Goal: Find specific page/section: Find specific page/section

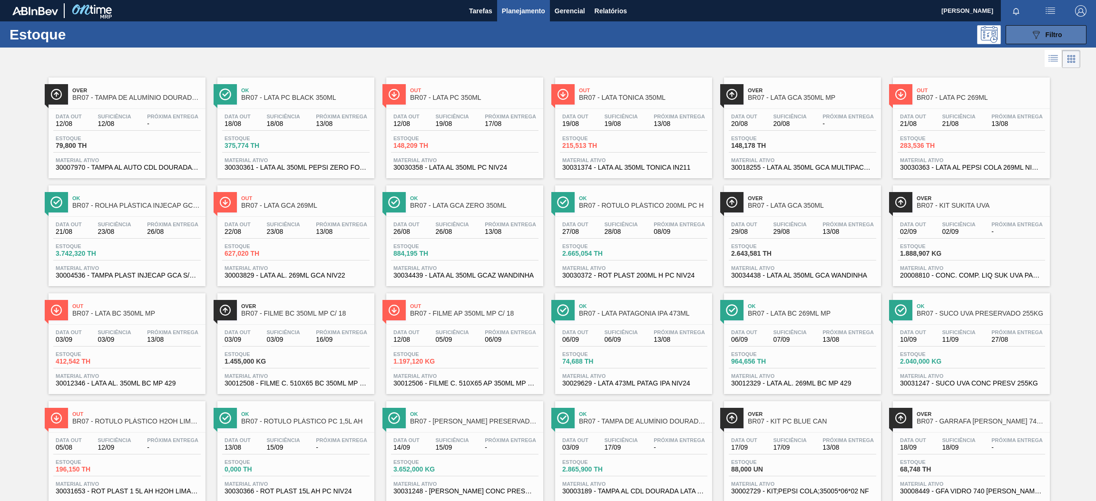
click at [1038, 27] on button "089F7B8B-B2A5-4AFE-B5C0-19BA573D28AC Filtro" at bounding box center [1046, 34] width 81 height 19
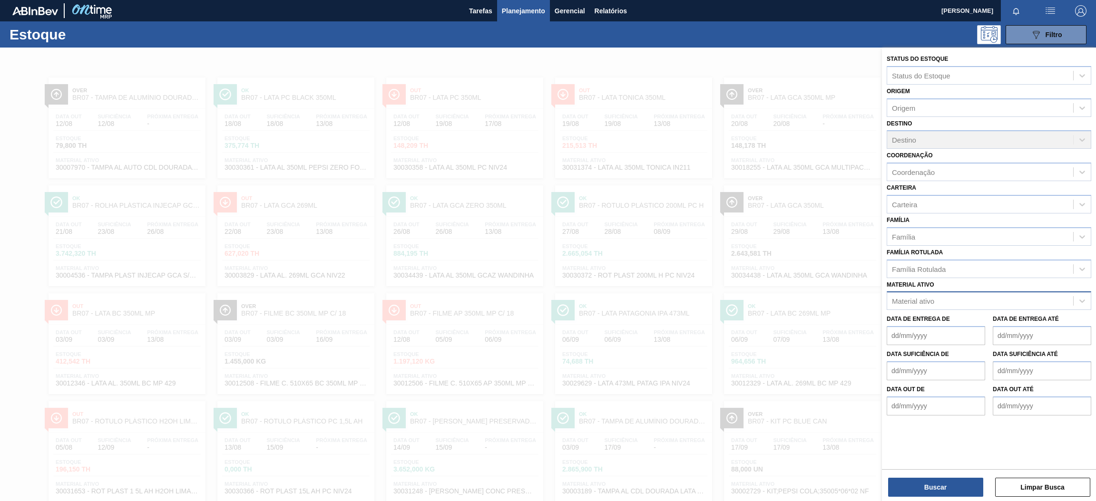
click at [946, 295] on div "Material ativo" at bounding box center [980, 302] width 186 height 14
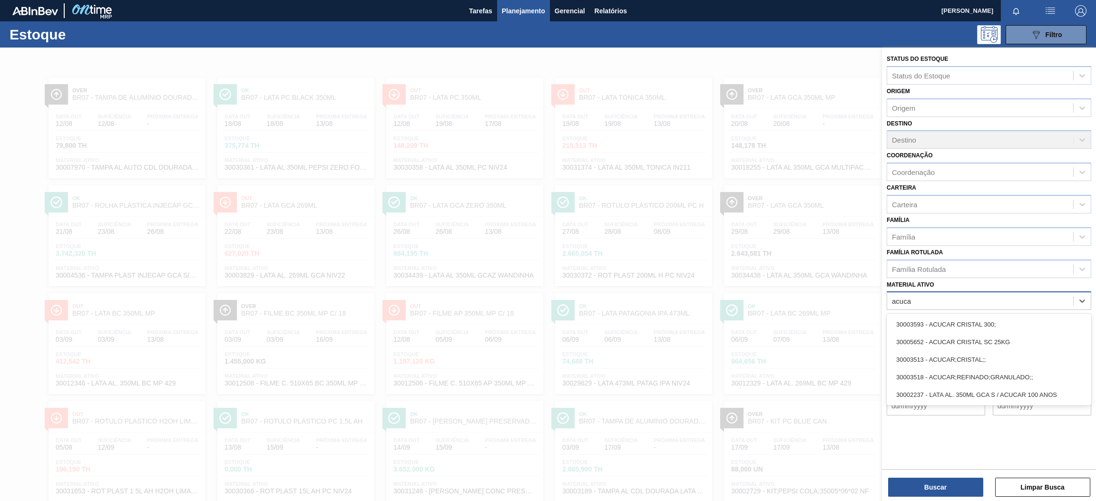
type ativo "acucar"
click at [932, 362] on div "30003513 - ACUCAR;CRISTAL;;" at bounding box center [989, 360] width 205 height 18
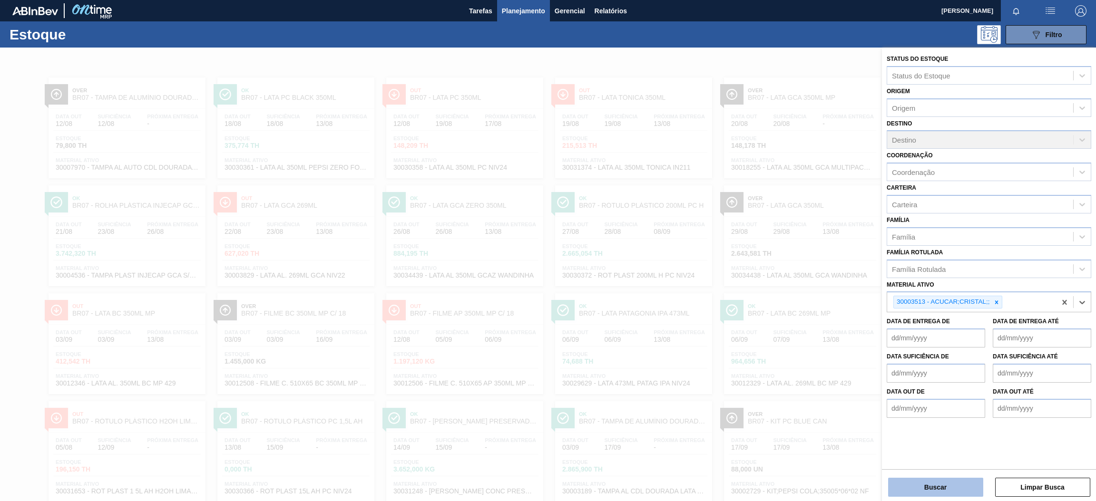
click at [944, 490] on button "Buscar" at bounding box center [935, 487] width 95 height 19
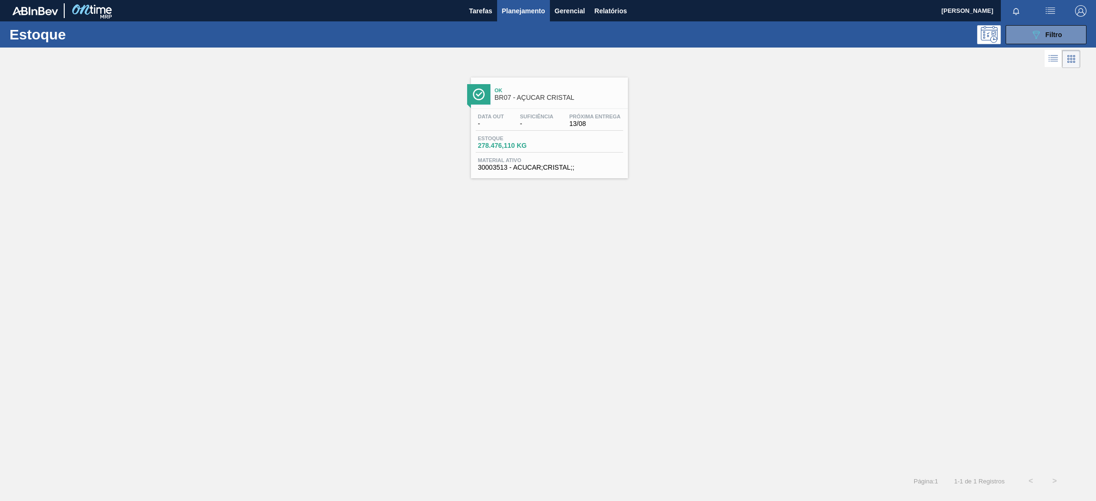
click at [590, 94] on span "BR07 - AÇÚCAR CRISTAL" at bounding box center [559, 97] width 128 height 7
